Goal: Task Accomplishment & Management: Complete application form

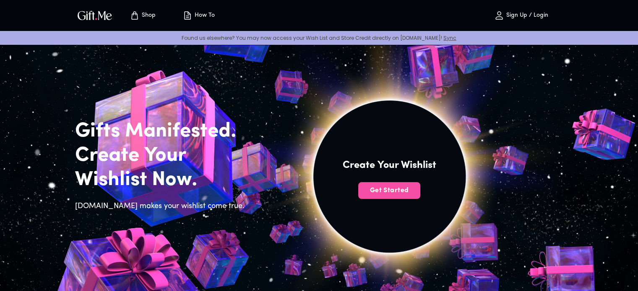
click at [325, 188] on span "Get Started" at bounding box center [389, 190] width 62 height 9
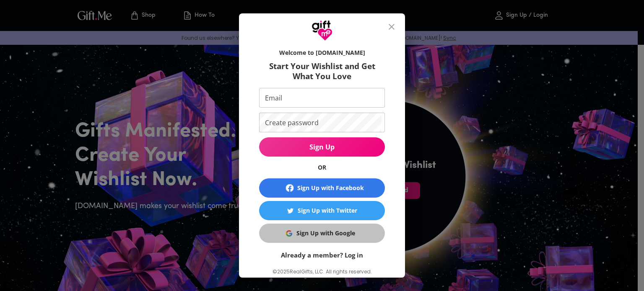
click at [325, 236] on div "Sign Up with Google" at bounding box center [325, 233] width 59 height 9
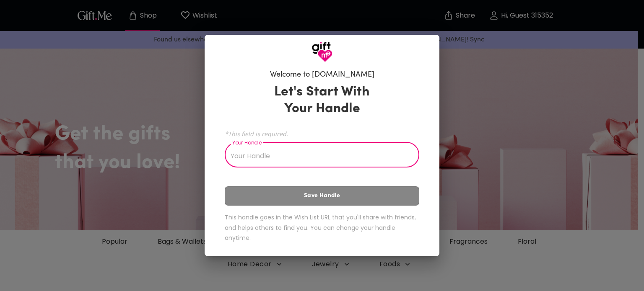
click at [251, 145] on input "Your Handle" at bounding box center [317, 155] width 185 height 23
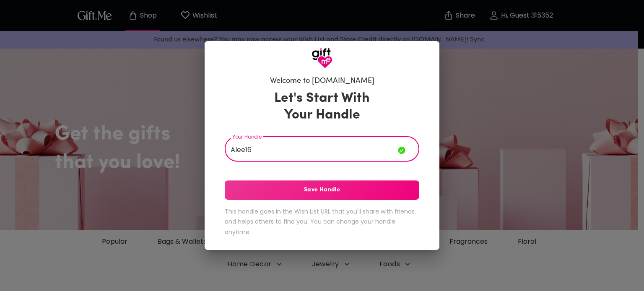
type input "Alee16"
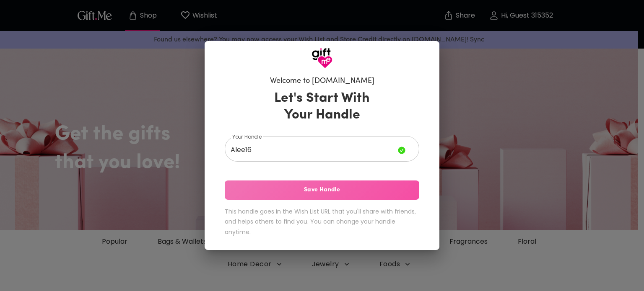
click at [332, 186] on span "Save Handle" at bounding box center [322, 190] width 194 height 9
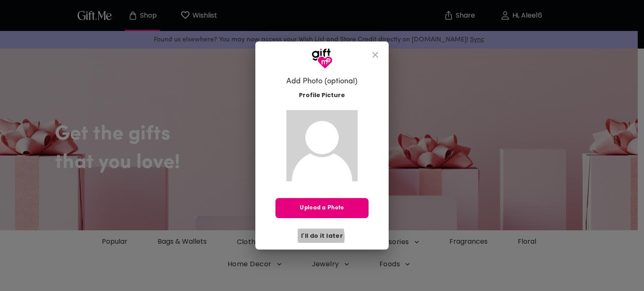
click at [314, 237] on span "I'll do it later" at bounding box center [322, 235] width 42 height 9
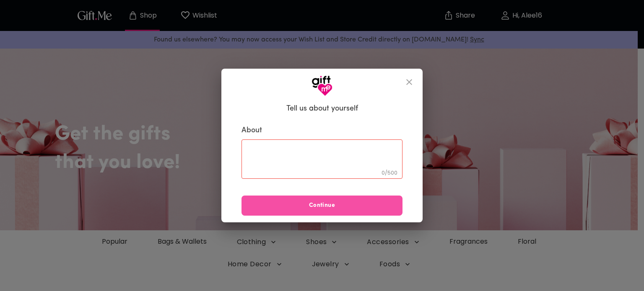
click at [347, 208] on span "Continue" at bounding box center [321, 205] width 161 height 9
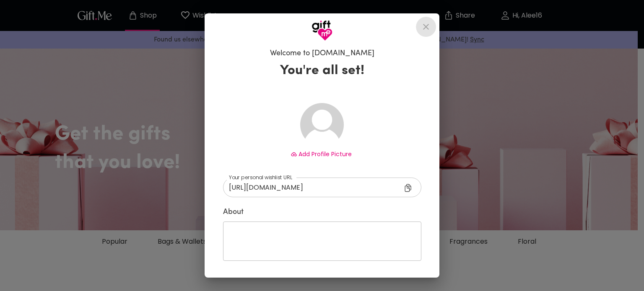
click at [426, 26] on icon "close" at bounding box center [426, 27] width 10 height 10
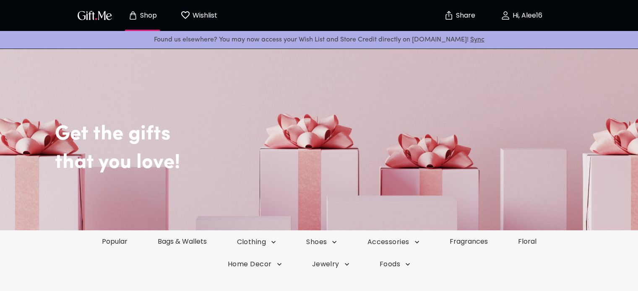
click at [94, 13] on img "button" at bounding box center [95, 15] width 38 height 12
